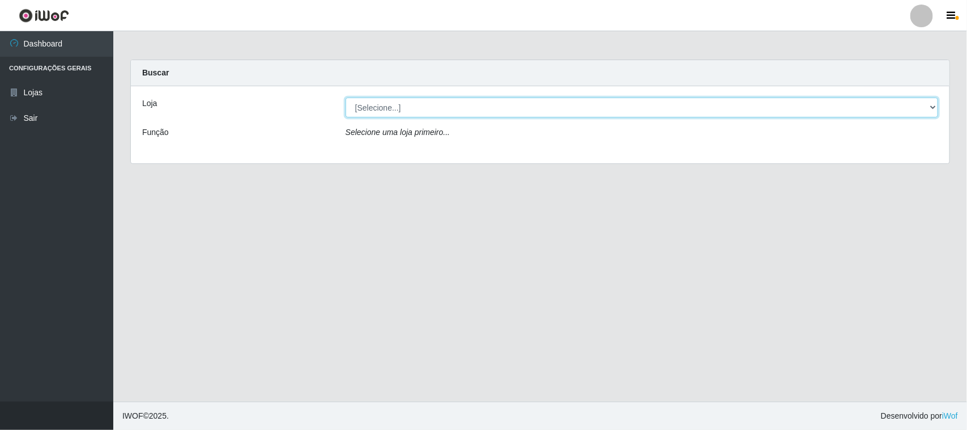
drag, startPoint x: 0, startPoint y: 0, endPoint x: 446, endPoint y: 107, distance: 458.5
click at [446, 107] on select "[Selecione...] Nordestão - [GEOGRAPHIC_DATA]" at bounding box center [642, 107] width 593 height 20
select select "420"
click at [346, 97] on select "[Selecione...] Nordestão - [GEOGRAPHIC_DATA]" at bounding box center [642, 107] width 593 height 20
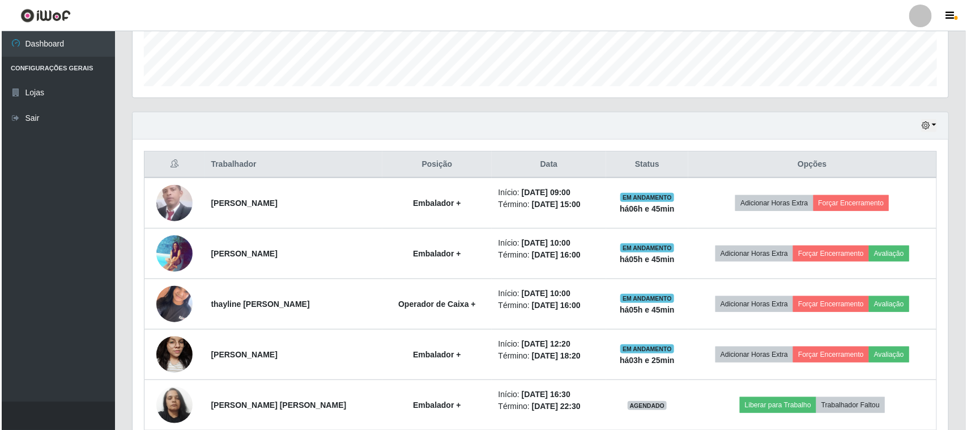
scroll to position [354, 0]
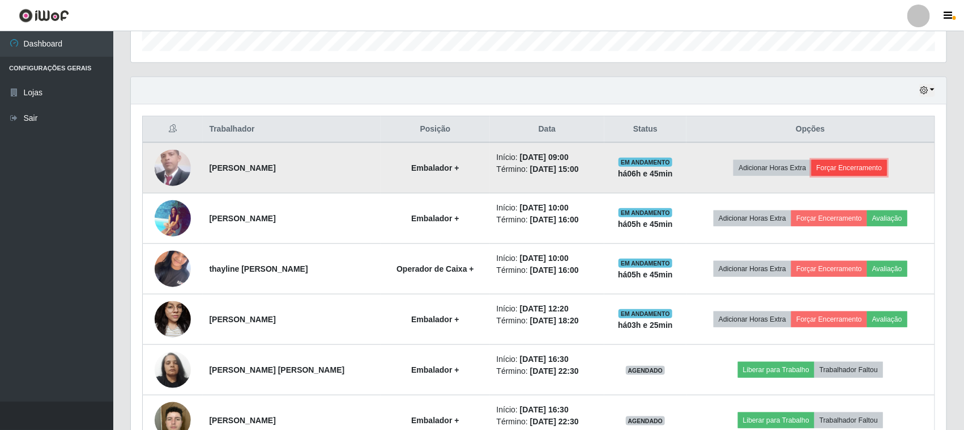
click at [852, 171] on button "Forçar Encerramento" at bounding box center [850, 168] width 76 height 16
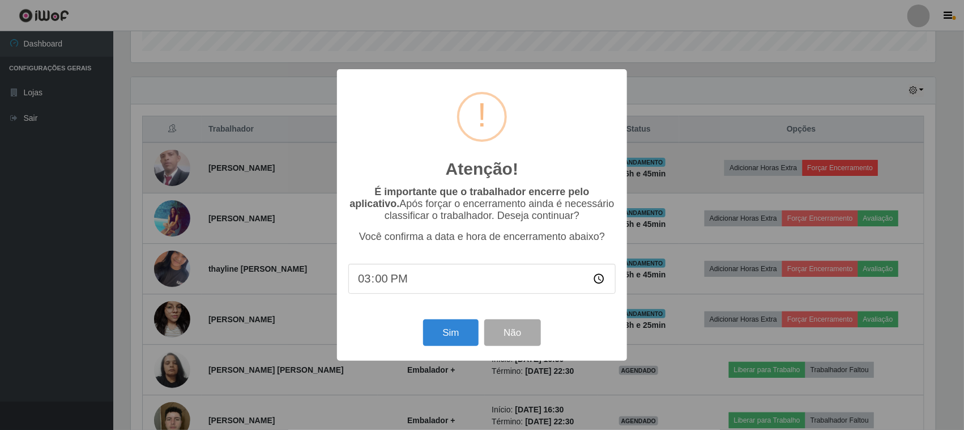
scroll to position [236, 808]
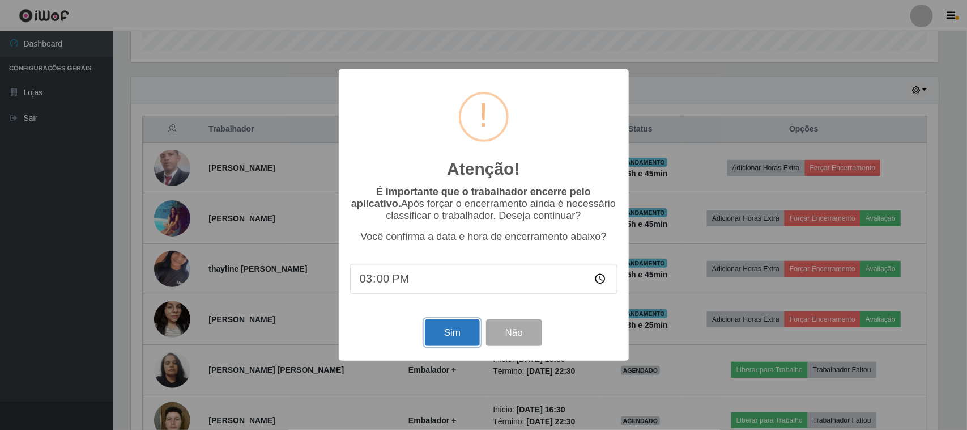
click at [445, 329] on button "Sim" at bounding box center [452, 332] width 55 height 27
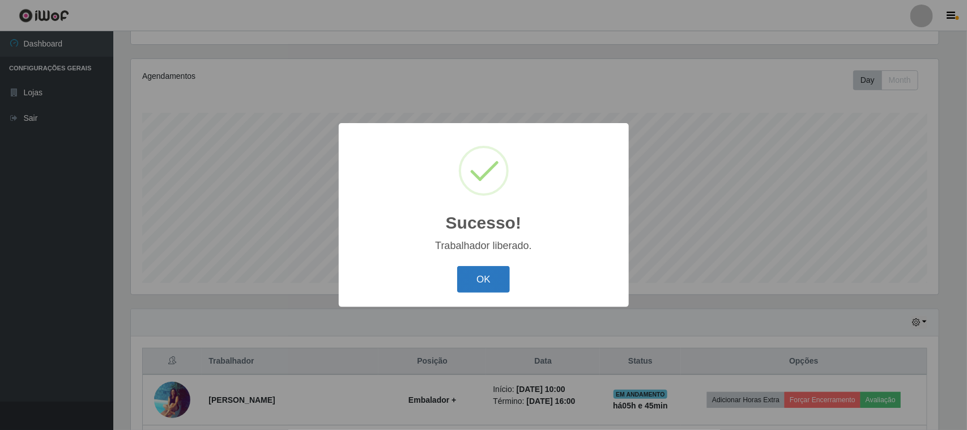
click at [469, 275] on button "OK" at bounding box center [483, 279] width 53 height 27
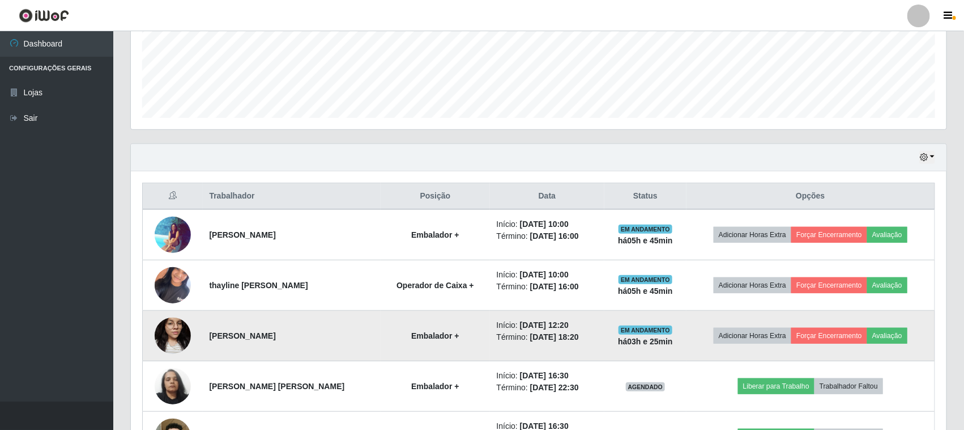
scroll to position [335, 0]
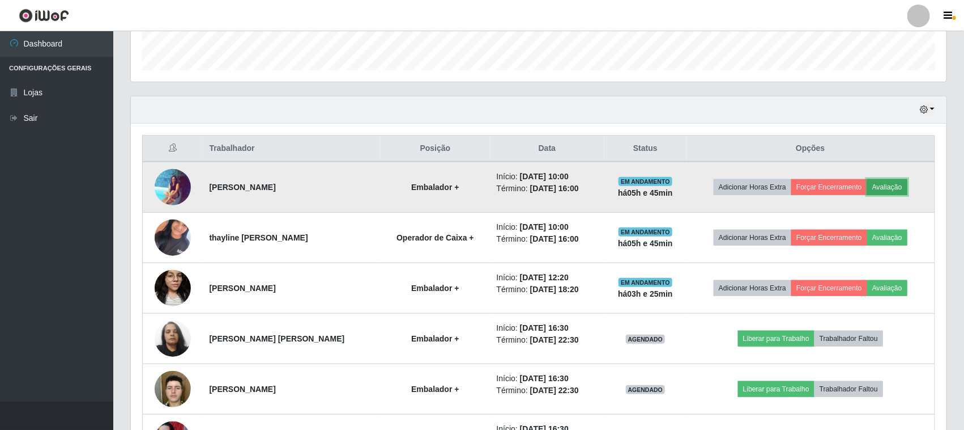
click at [893, 187] on button "Avaliação" at bounding box center [888, 187] width 40 height 16
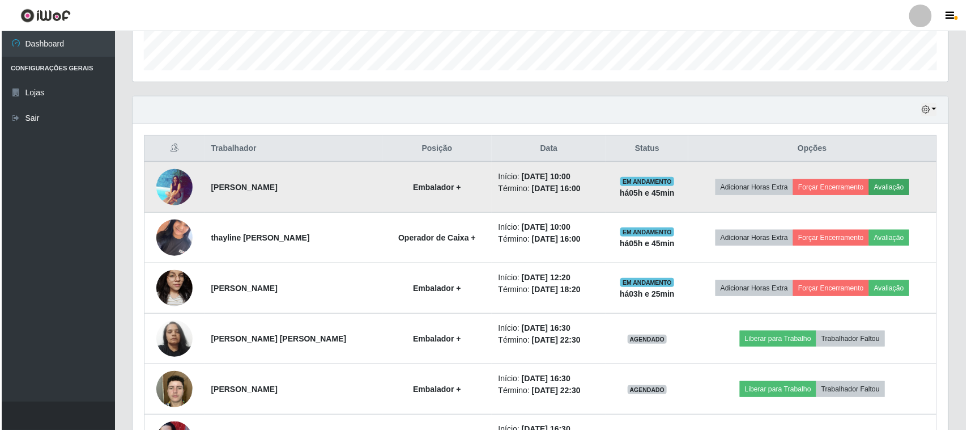
scroll to position [236, 808]
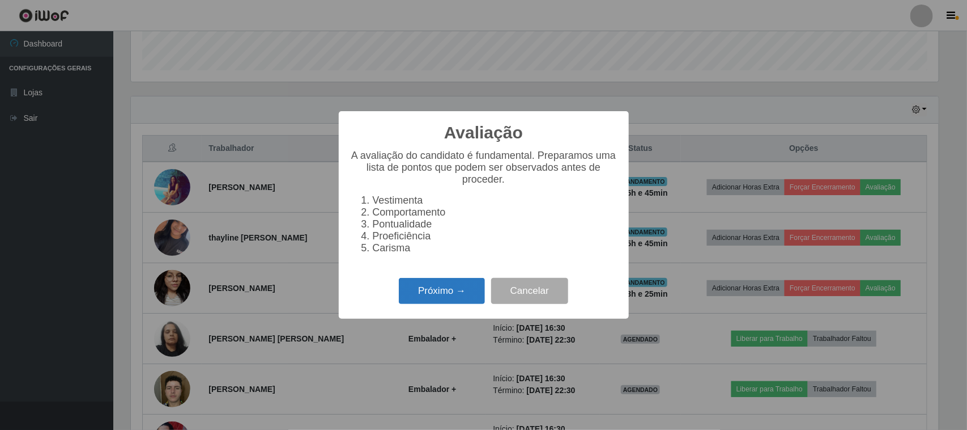
click at [458, 291] on button "Próximo →" at bounding box center [442, 291] width 86 height 27
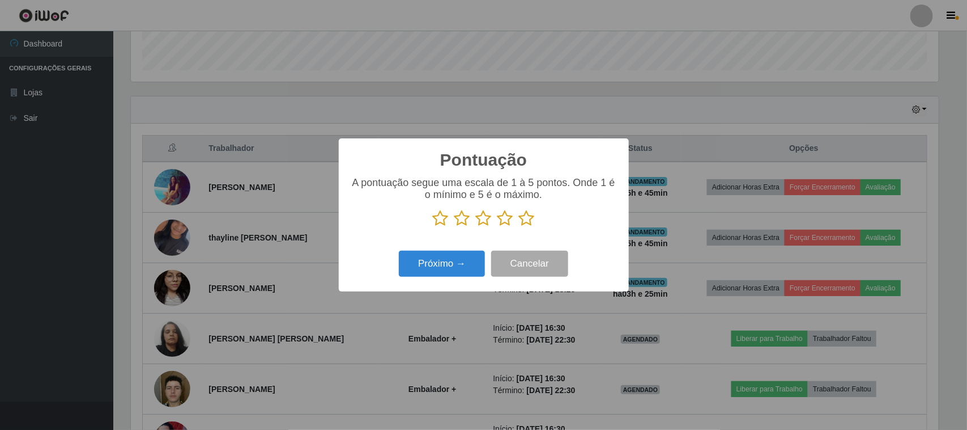
click at [525, 223] on icon at bounding box center [527, 218] width 16 height 17
click at [519, 227] on input "radio" at bounding box center [519, 227] width 0 height 0
click at [467, 260] on button "Próximo →" at bounding box center [442, 263] width 86 height 27
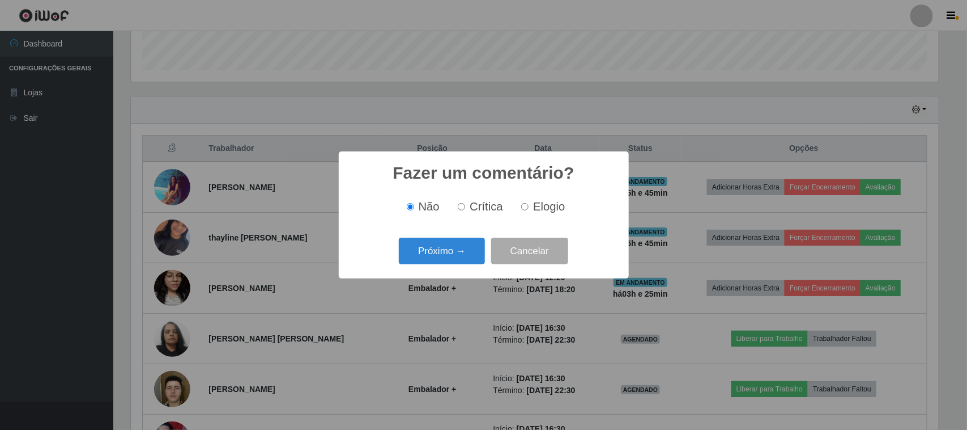
click at [520, 207] on label "Elogio" at bounding box center [541, 206] width 48 height 13
click at [521, 207] on input "Elogio" at bounding box center [524, 206] width 7 height 7
radio input "true"
click at [469, 245] on button "Próximo →" at bounding box center [442, 250] width 86 height 27
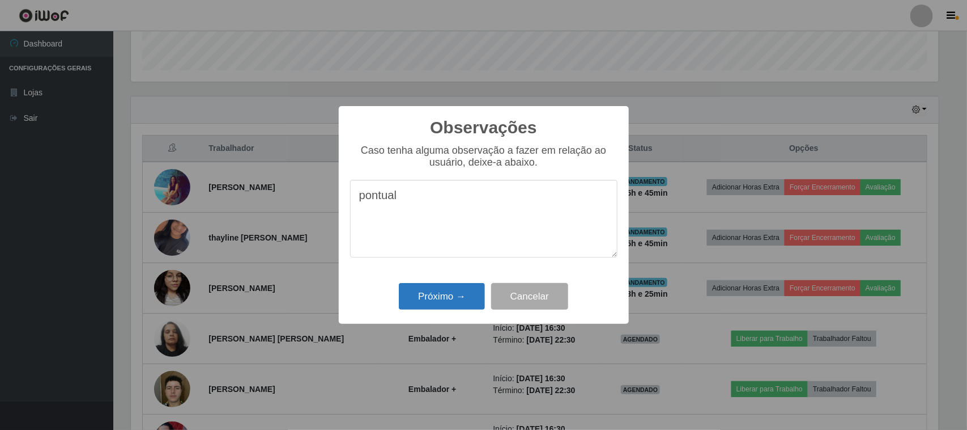
type textarea "pontual"
click at [452, 291] on button "Próximo →" at bounding box center [442, 296] width 86 height 27
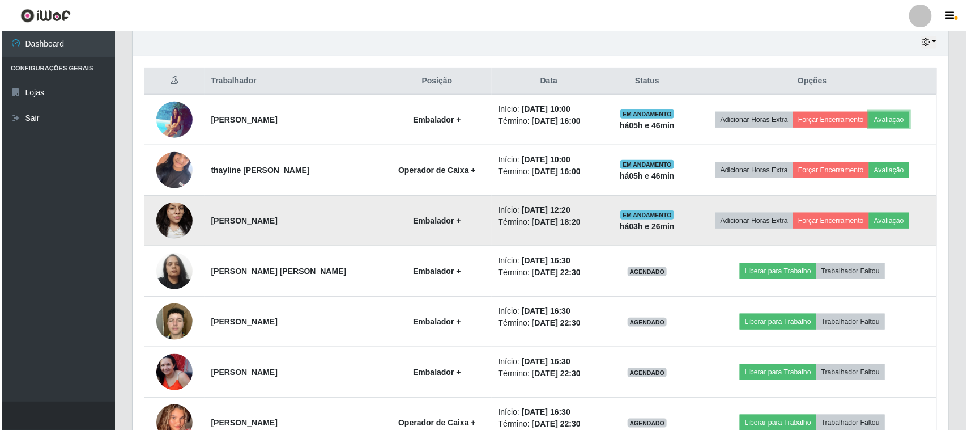
scroll to position [406, 0]
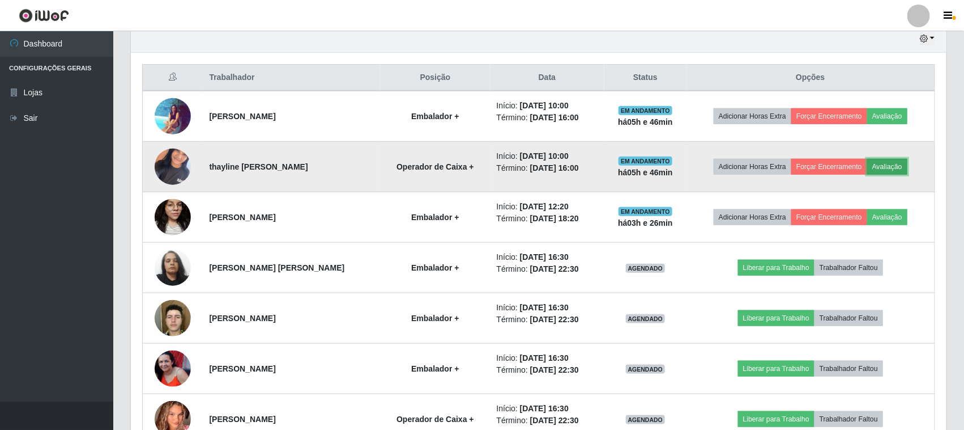
click at [904, 168] on button "Avaliação" at bounding box center [888, 167] width 40 height 16
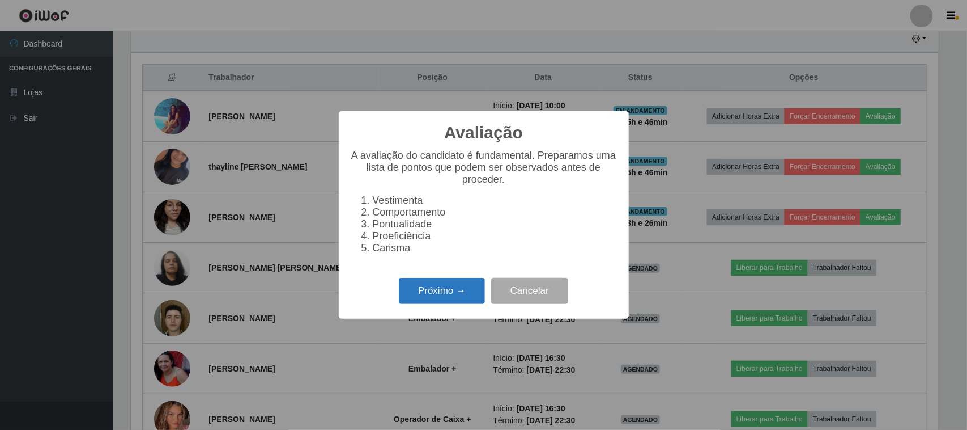
click at [454, 301] on button "Próximo →" at bounding box center [442, 291] width 86 height 27
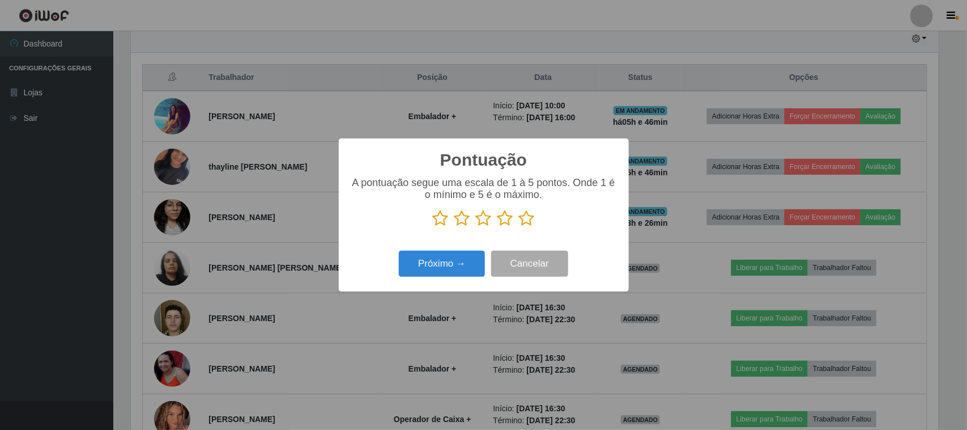
scroll to position [566395, 565822]
click at [525, 219] on icon at bounding box center [527, 218] width 16 height 17
click at [519, 227] on input "radio" at bounding box center [519, 227] width 0 height 0
click at [460, 253] on button "Próximo →" at bounding box center [442, 263] width 86 height 27
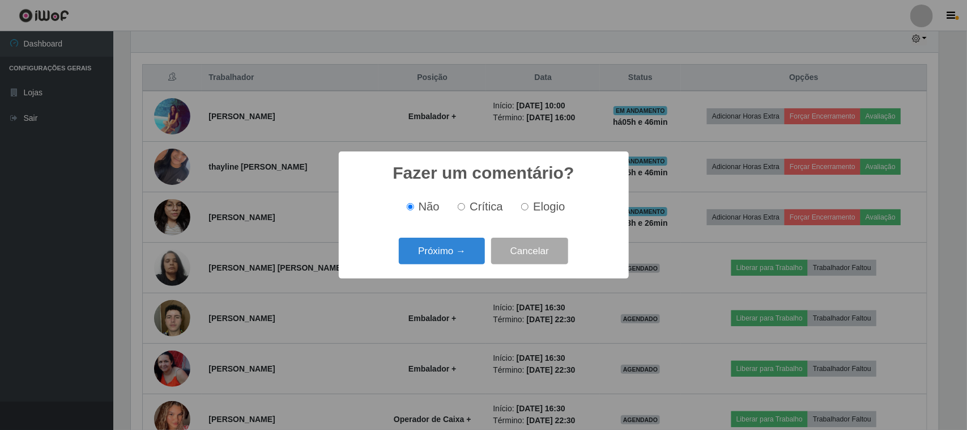
click at [534, 209] on span "Elogio" at bounding box center [549, 206] width 32 height 12
click at [529, 209] on input "Elogio" at bounding box center [524, 206] width 7 height 7
radio input "true"
click at [432, 256] on button "Próximo →" at bounding box center [442, 250] width 86 height 27
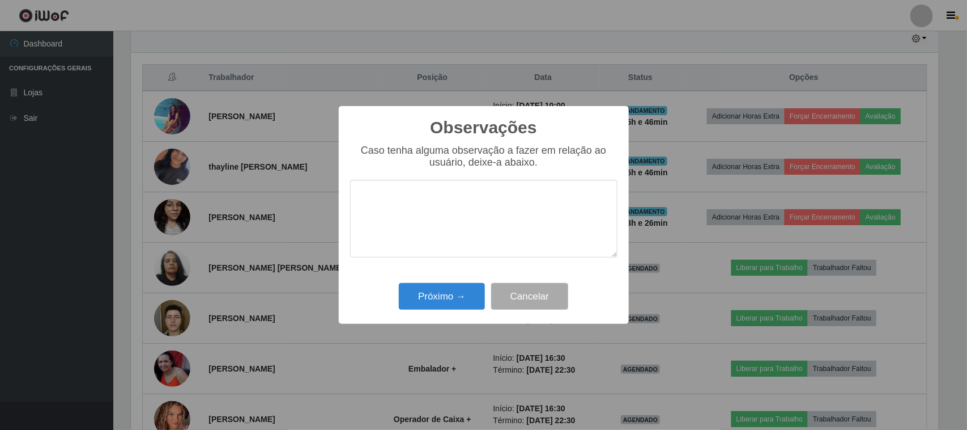
click at [461, 224] on textarea at bounding box center [483, 219] width 267 height 78
type textarea "pontual"
click at [464, 284] on button "Próximo →" at bounding box center [442, 296] width 86 height 27
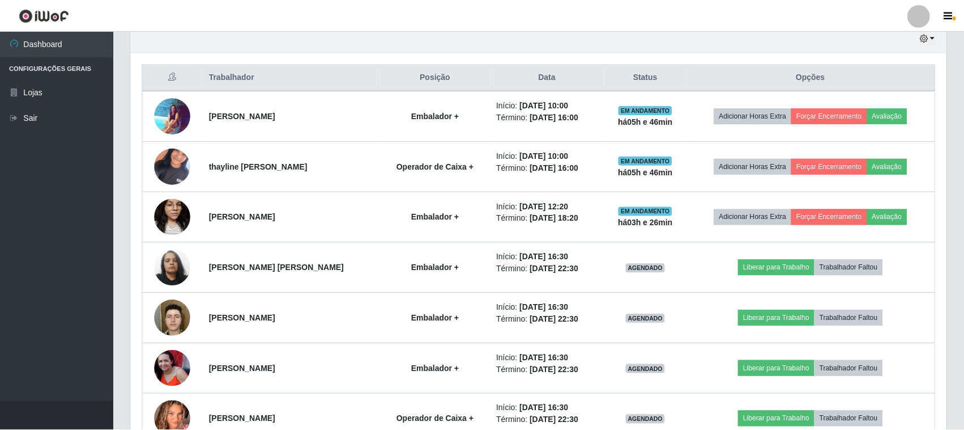
scroll to position [236, 816]
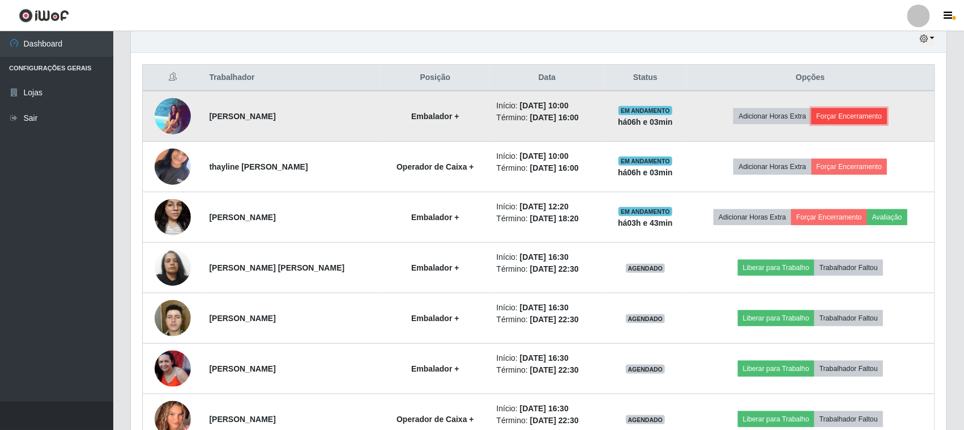
click at [861, 114] on button "Forçar Encerramento" at bounding box center [850, 116] width 76 height 16
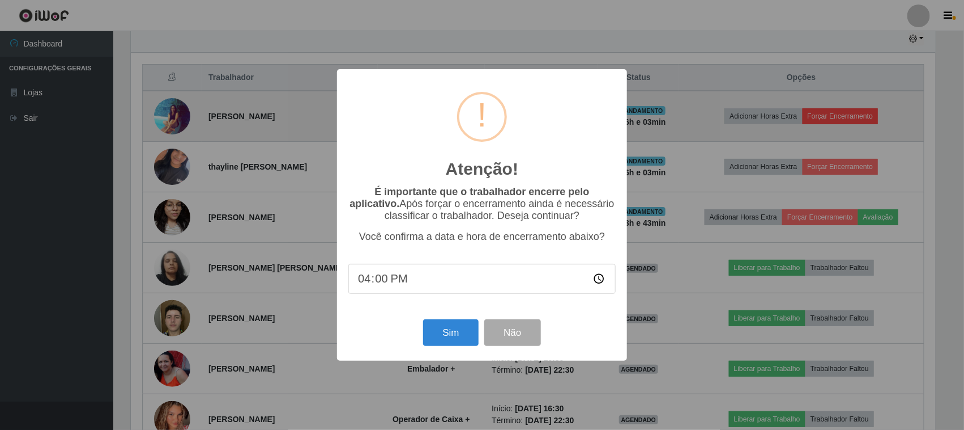
scroll to position [236, 808]
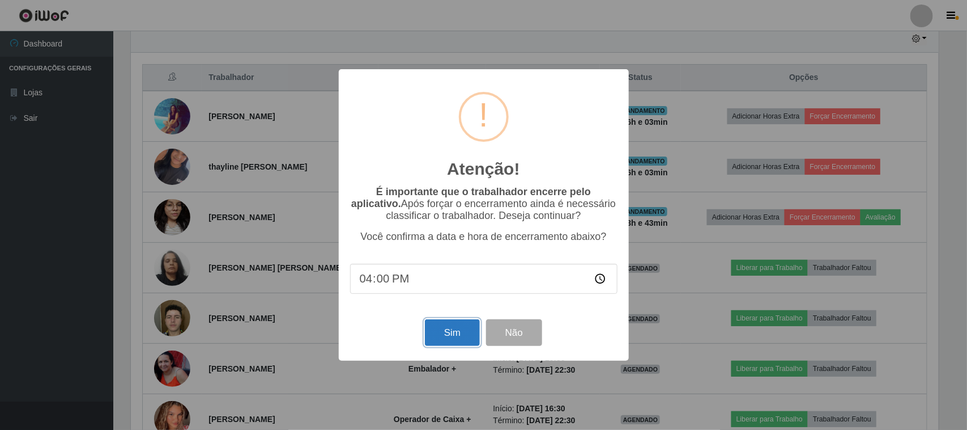
click at [453, 329] on button "Sim" at bounding box center [452, 332] width 55 height 27
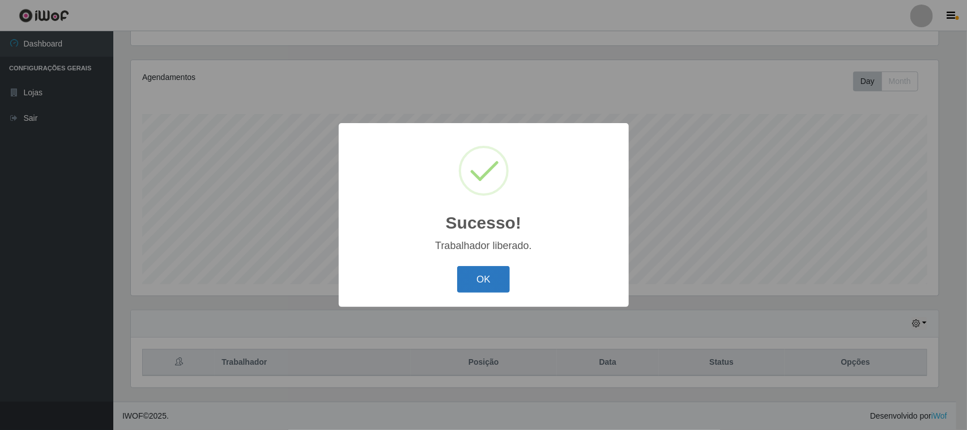
click at [498, 281] on button "OK" at bounding box center [483, 279] width 53 height 27
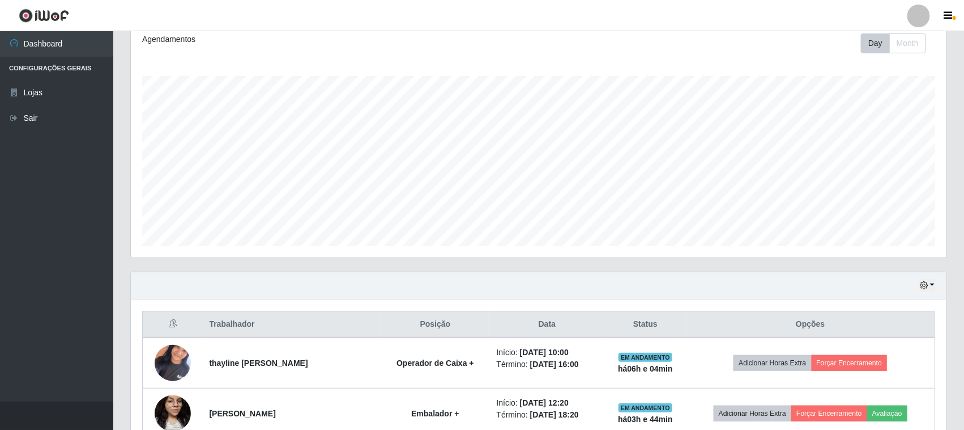
scroll to position [193, 0]
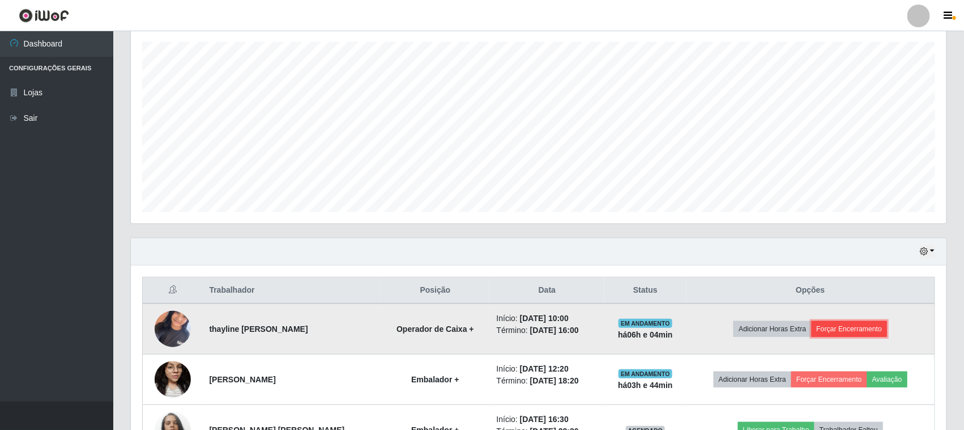
click at [843, 330] on button "Forçar Encerramento" at bounding box center [850, 329] width 76 height 16
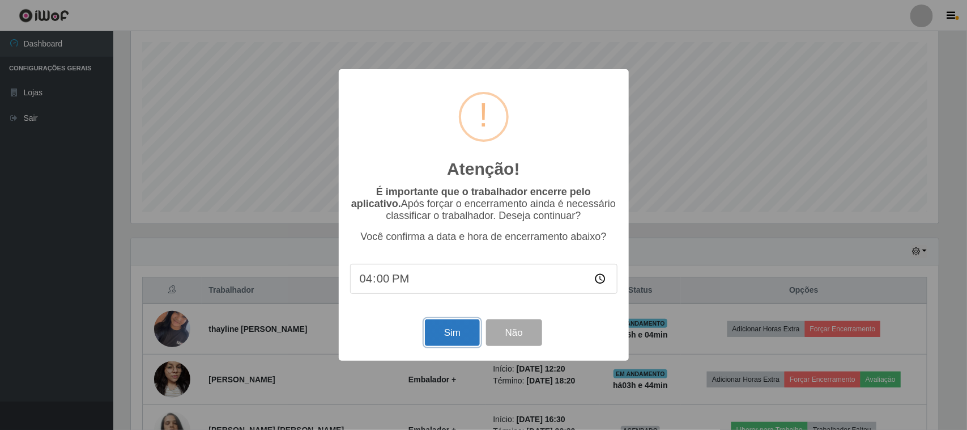
click at [440, 333] on button "Sim" at bounding box center [452, 332] width 55 height 27
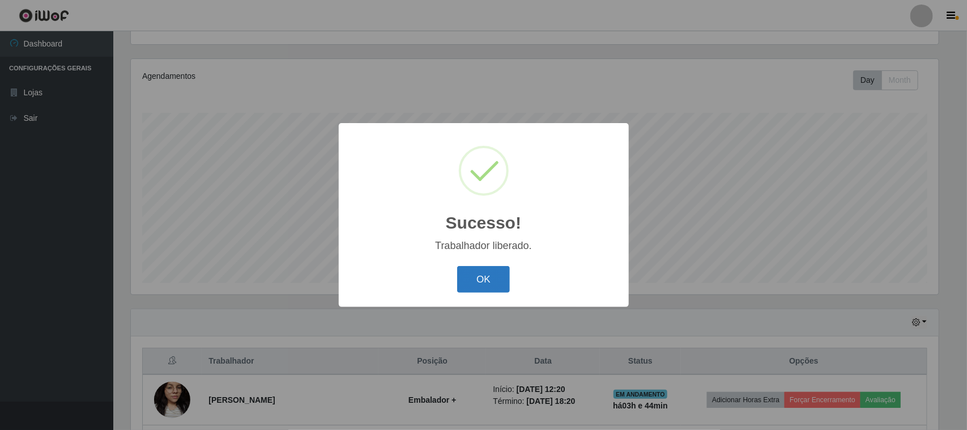
click at [474, 282] on button "OK" at bounding box center [483, 279] width 53 height 27
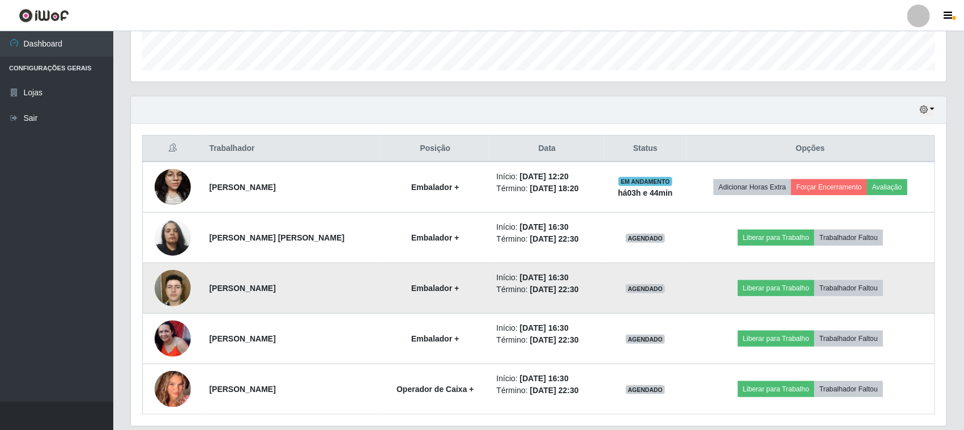
scroll to position [375, 0]
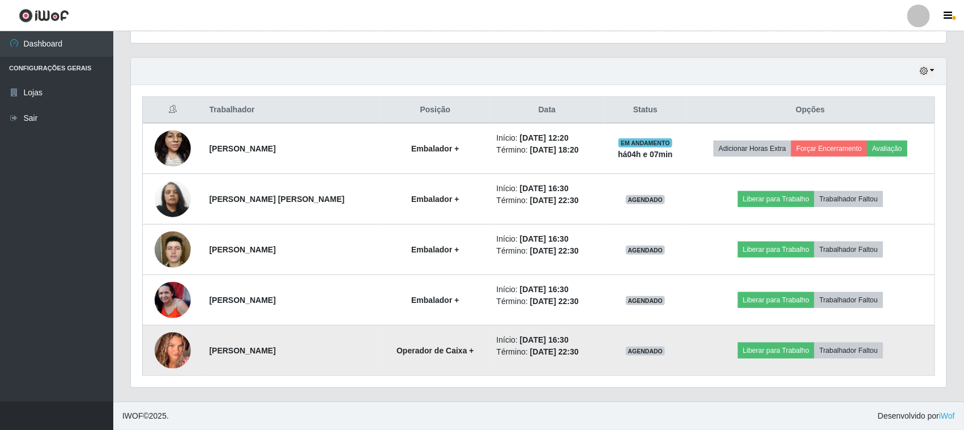
click at [173, 352] on img at bounding box center [173, 350] width 36 height 36
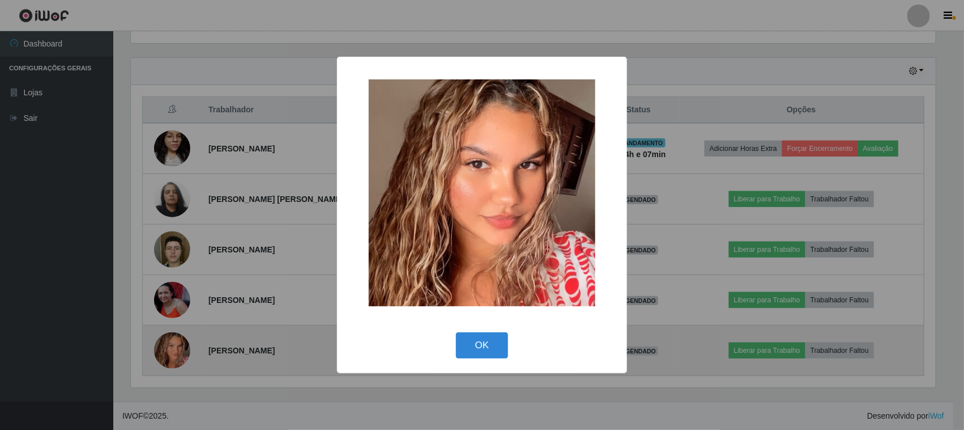
scroll to position [236, 808]
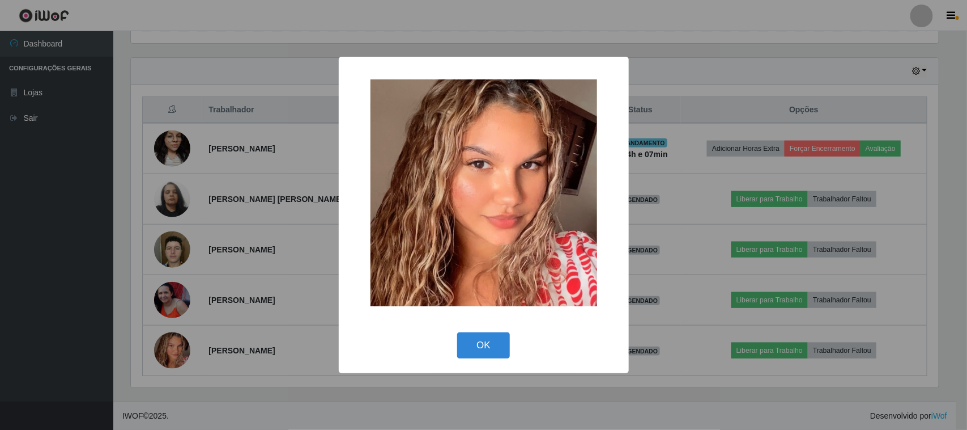
click at [294, 265] on div "× OK Cancel" at bounding box center [483, 215] width 967 height 430
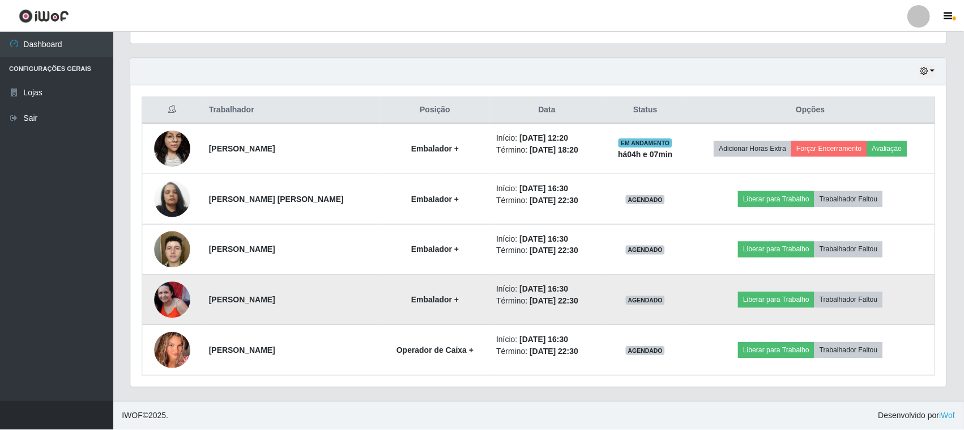
scroll to position [236, 816]
click at [165, 306] on img at bounding box center [173, 300] width 36 height 36
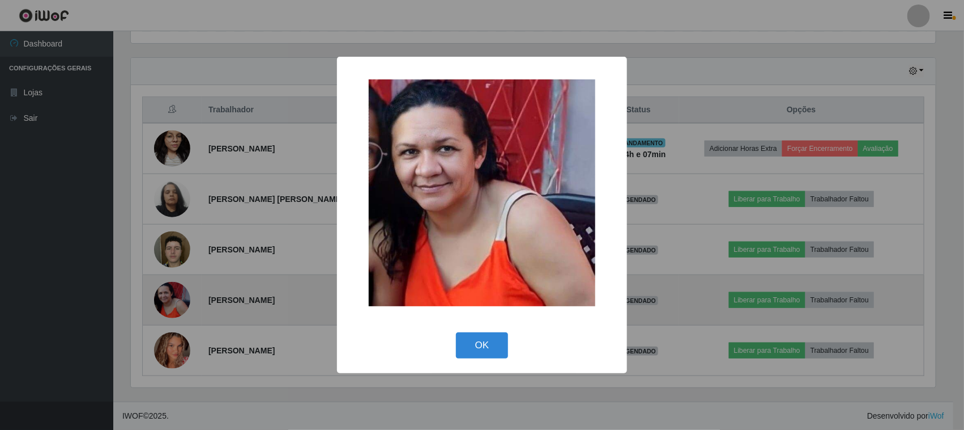
scroll to position [236, 808]
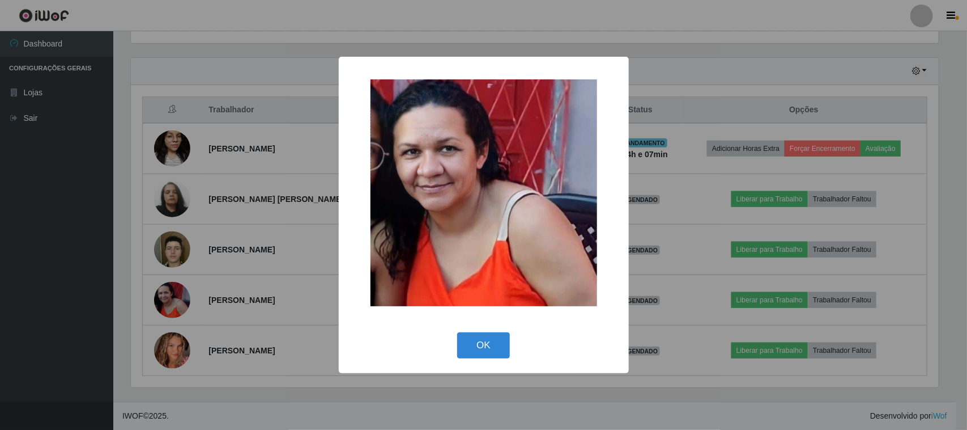
click at [261, 264] on div "× OK Cancel" at bounding box center [483, 215] width 967 height 430
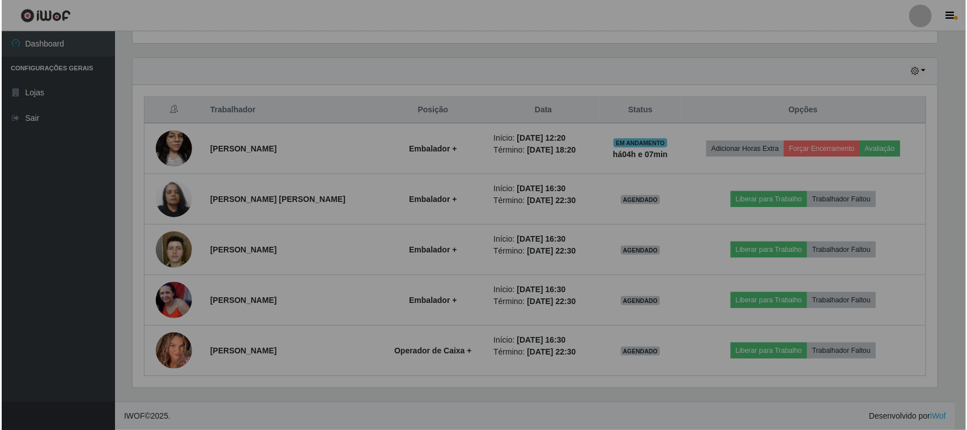
scroll to position [236, 816]
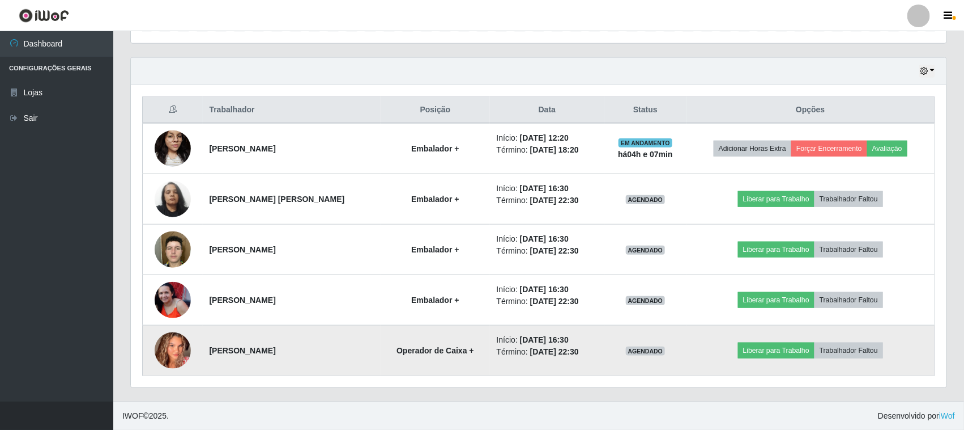
click at [171, 349] on img at bounding box center [173, 350] width 36 height 36
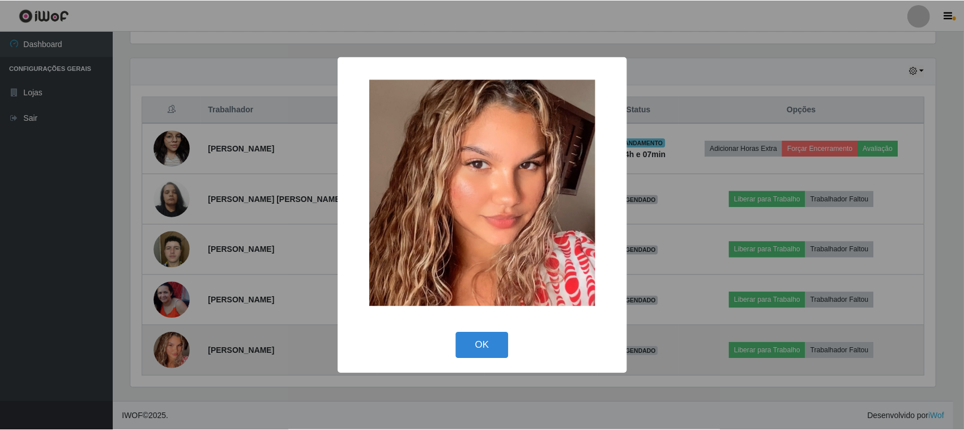
scroll to position [236, 808]
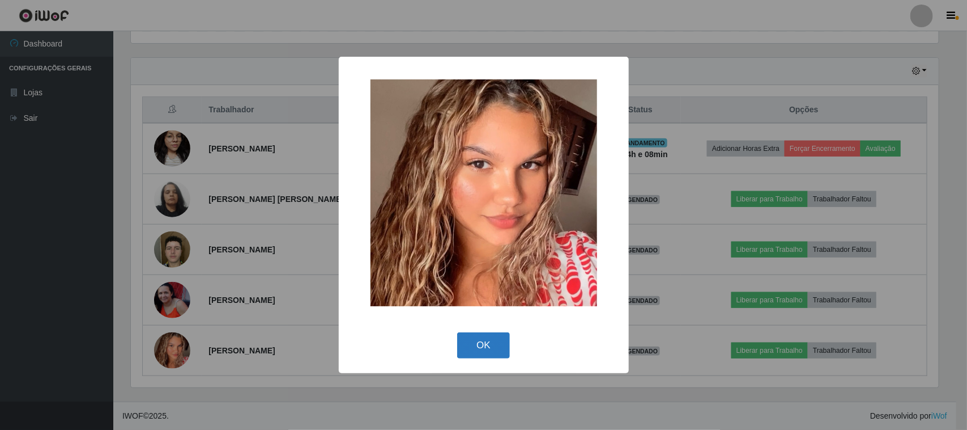
click at [497, 355] on button "OK" at bounding box center [483, 345] width 53 height 27
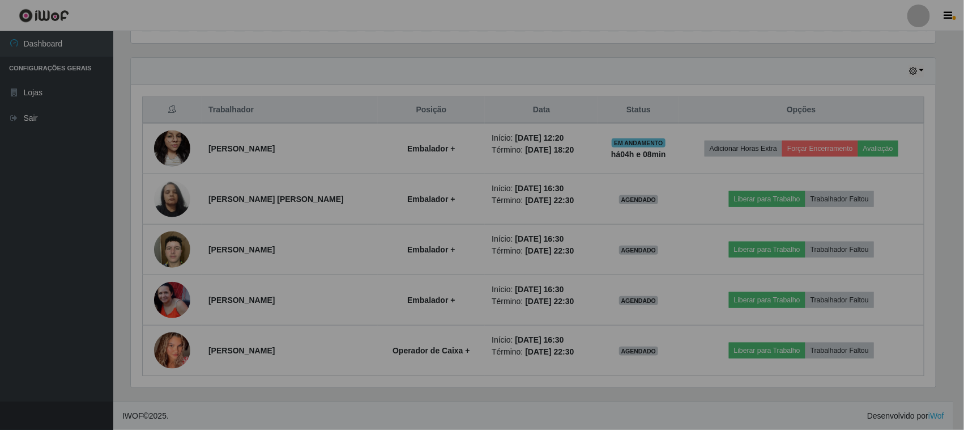
scroll to position [236, 816]
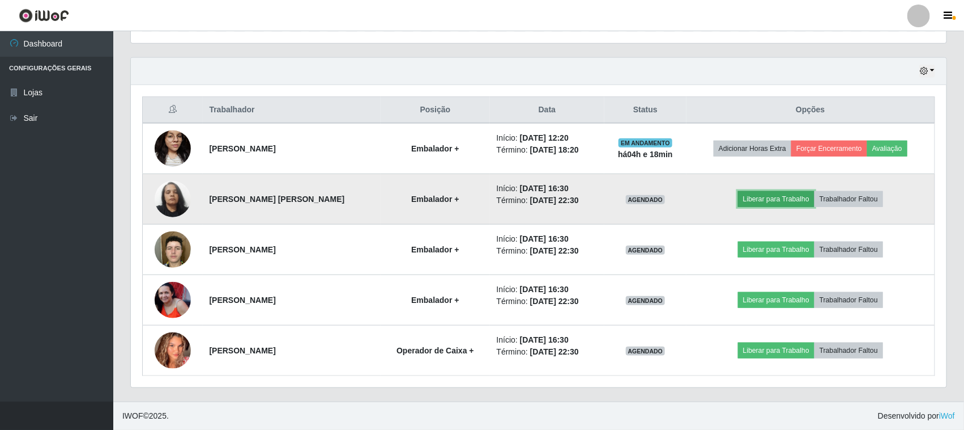
click at [789, 197] on button "Liberar para Trabalho" at bounding box center [776, 199] width 76 height 16
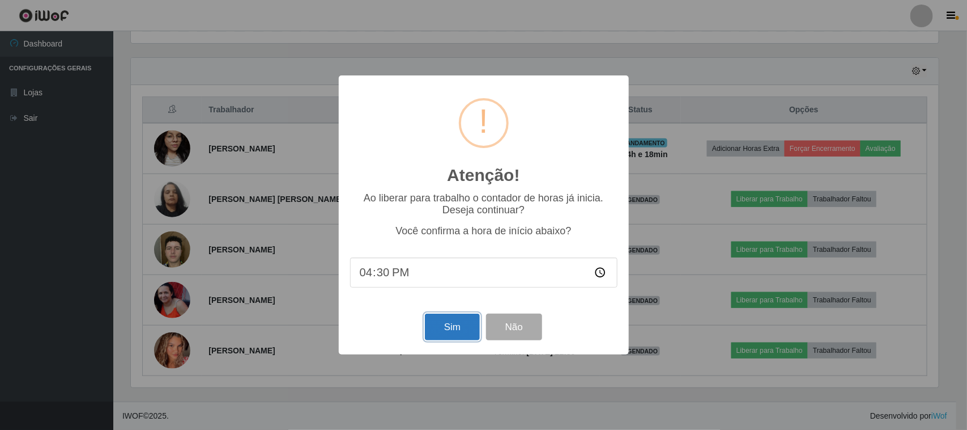
click at [444, 332] on button "Sim" at bounding box center [452, 326] width 55 height 27
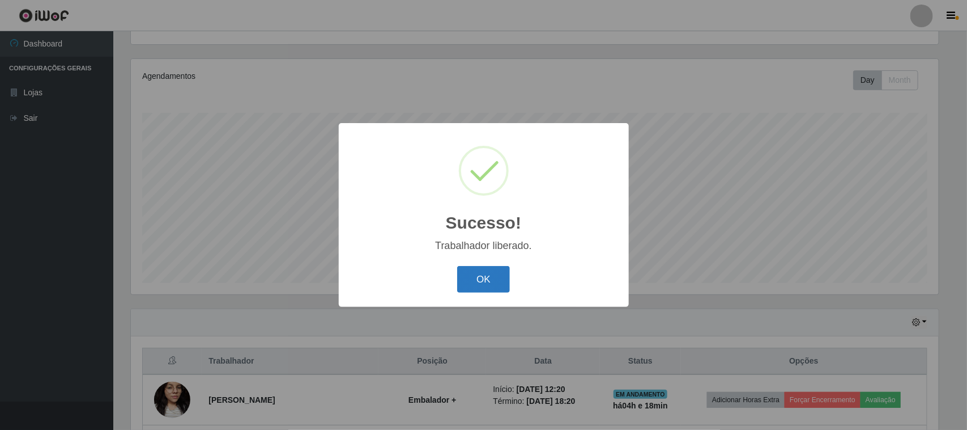
click at [478, 270] on button "OK" at bounding box center [483, 279] width 53 height 27
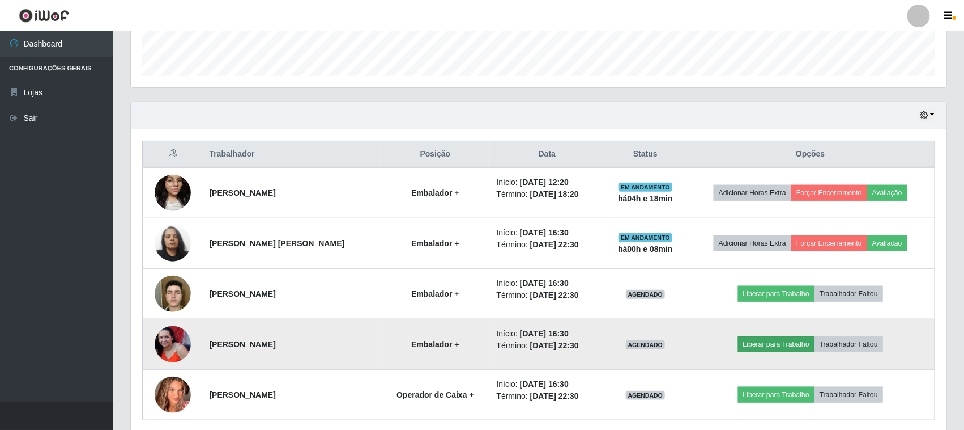
scroll to position [335, 0]
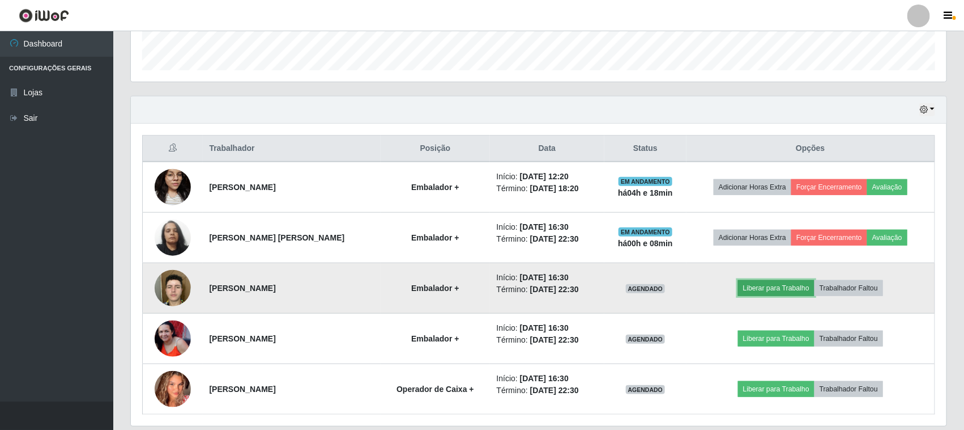
click at [763, 290] on button "Liberar para Trabalho" at bounding box center [776, 288] width 76 height 16
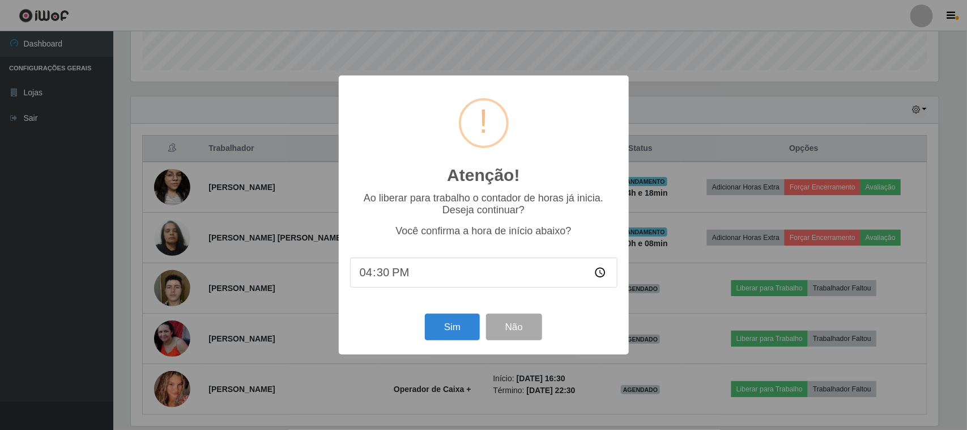
click at [424, 326] on div "Sim Não" at bounding box center [483, 327] width 267 height 32
click at [449, 330] on button "Sim" at bounding box center [452, 326] width 55 height 27
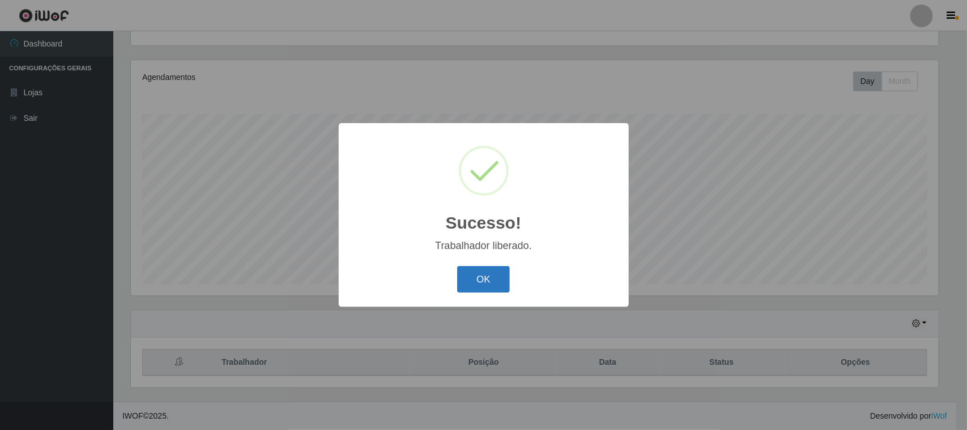
click at [496, 280] on button "OK" at bounding box center [483, 279] width 53 height 27
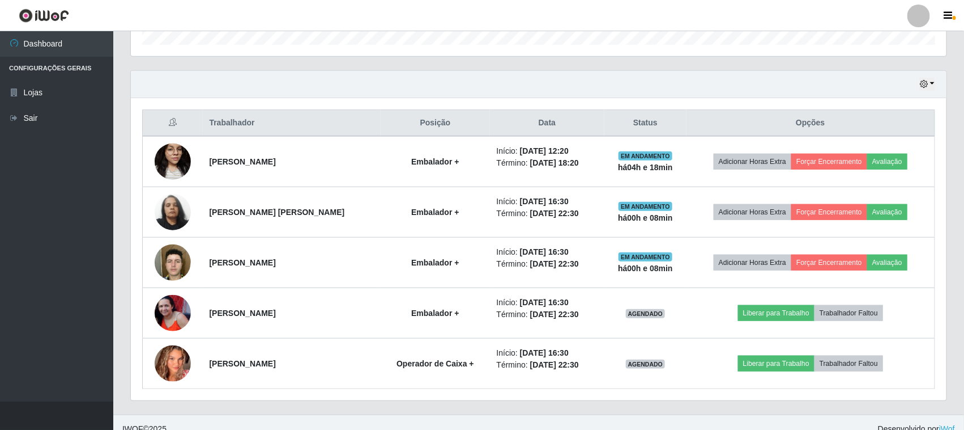
scroll to position [375, 0]
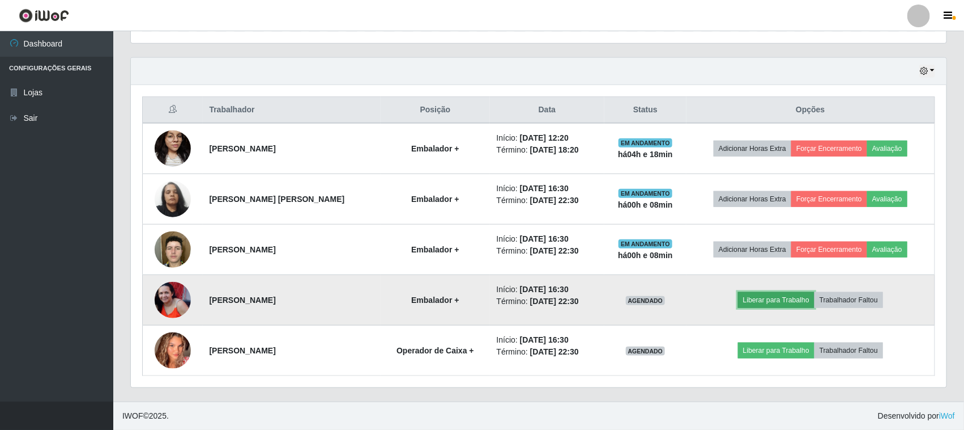
click at [762, 305] on button "Liberar para Trabalho" at bounding box center [776, 300] width 76 height 16
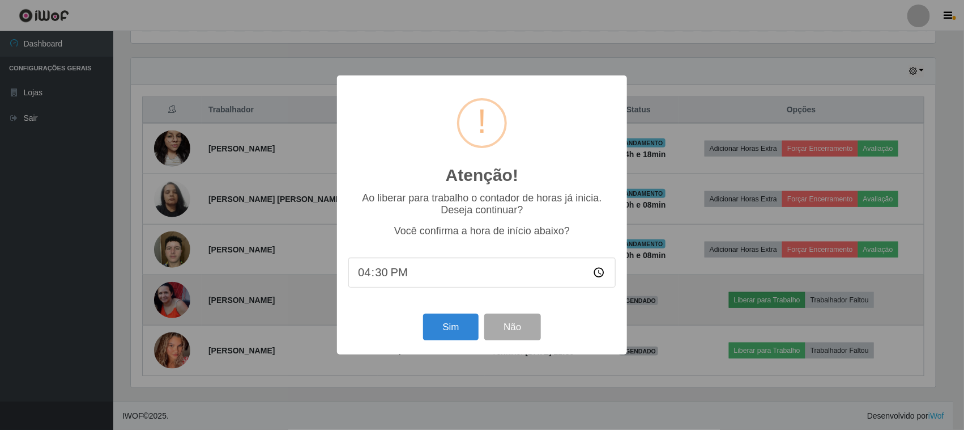
scroll to position [236, 808]
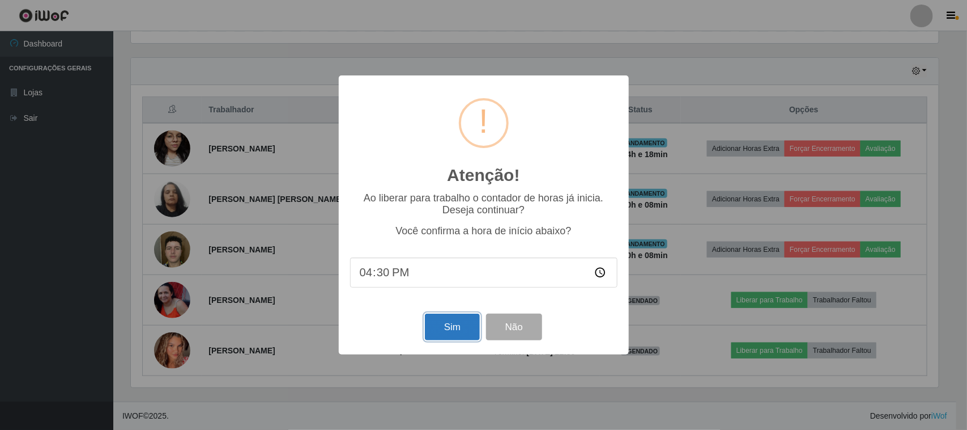
click at [447, 330] on button "Sim" at bounding box center [452, 326] width 55 height 27
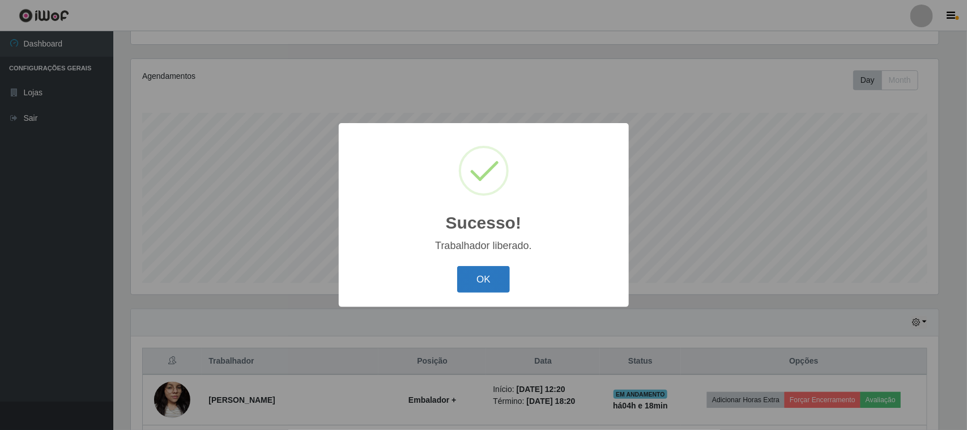
click at [487, 267] on button "OK" at bounding box center [483, 279] width 53 height 27
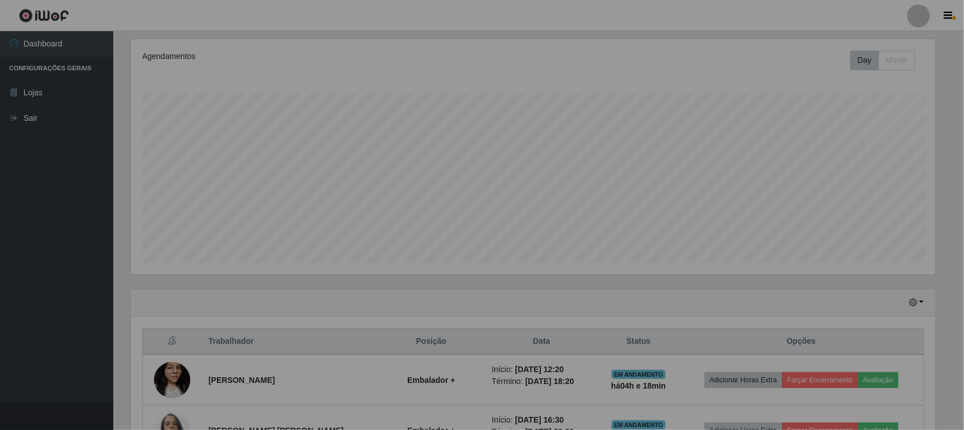
scroll to position [0, 0]
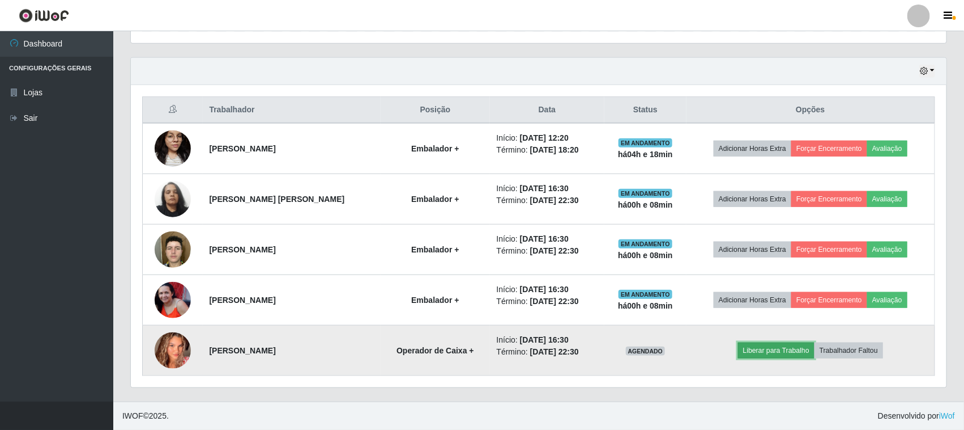
click at [772, 350] on button "Liberar para Trabalho" at bounding box center [776, 350] width 76 height 16
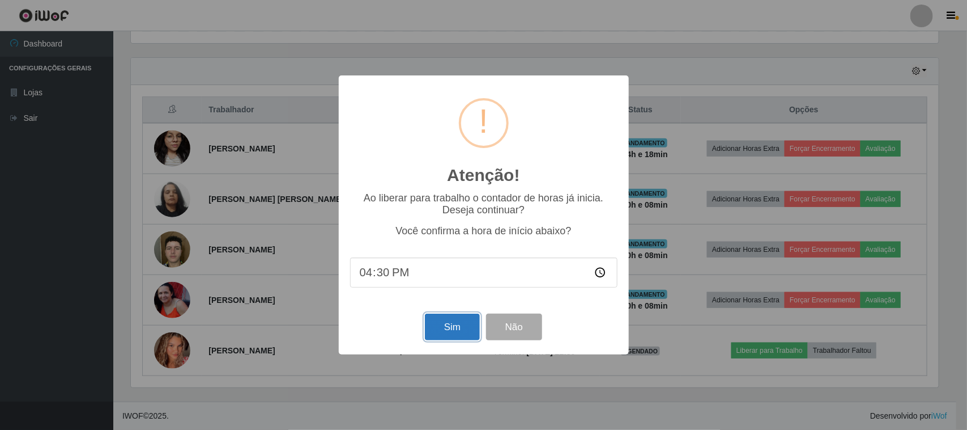
click at [460, 333] on button "Sim" at bounding box center [452, 326] width 55 height 27
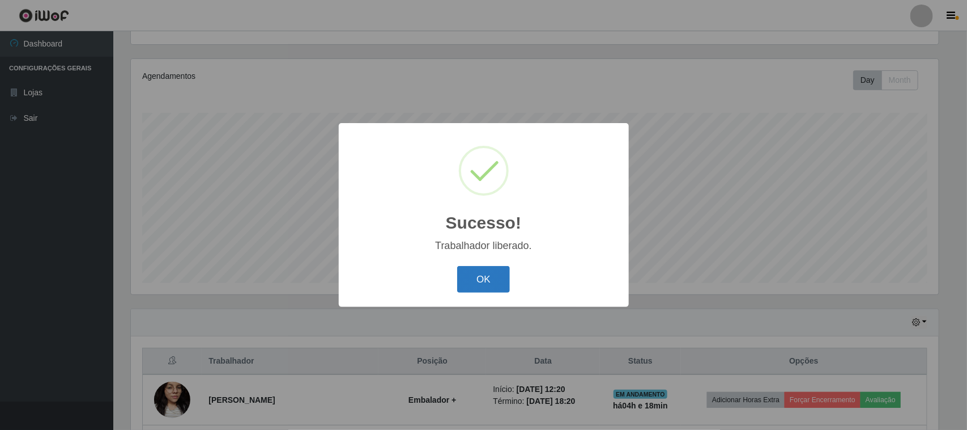
click at [476, 274] on button "OK" at bounding box center [483, 279] width 53 height 27
